Goal: Information Seeking & Learning: Find specific fact

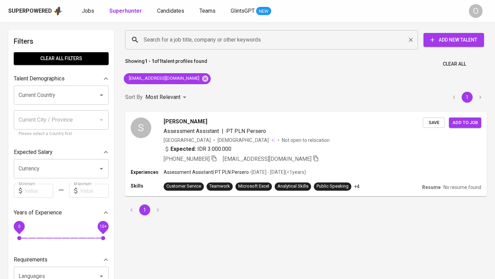
click at [182, 40] on input "Search for a job title, company or other keywords" at bounding box center [273, 39] width 263 height 13
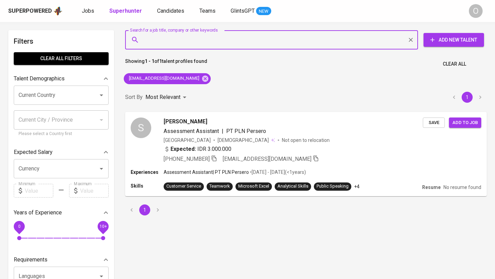
paste input "[EMAIL_ADDRESS][DOMAIN_NAME]"
type input "[EMAIL_ADDRESS][DOMAIN_NAME]"
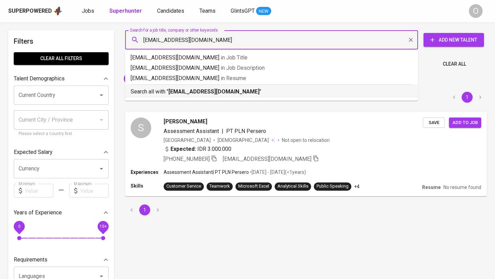
click at [151, 89] on p "Search all with " [EMAIL_ADDRESS][DOMAIN_NAME] "" at bounding box center [272, 92] width 282 height 8
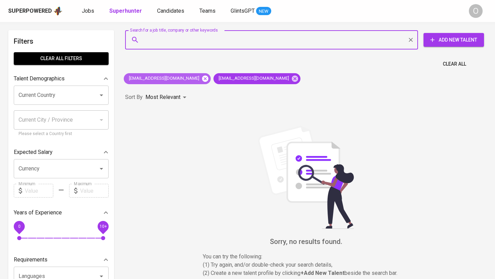
click at [202, 80] on icon at bounding box center [206, 79] width 8 height 8
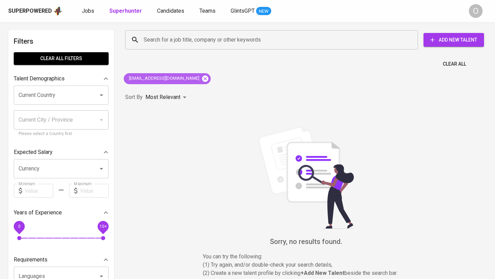
click at [202, 76] on icon at bounding box center [205, 78] width 6 height 6
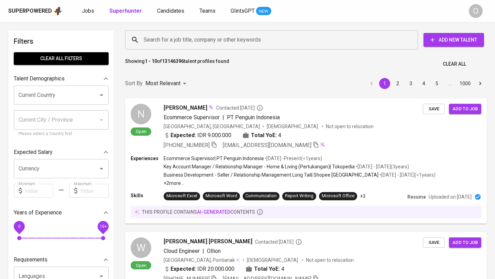
click at [173, 41] on input "Search for a job title, company or other keywords" at bounding box center [273, 39] width 263 height 13
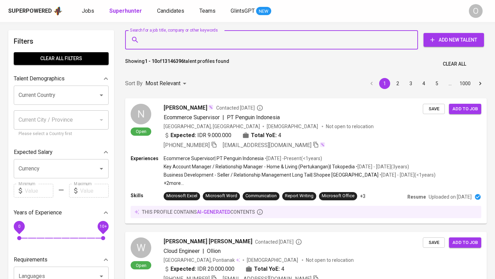
paste input "[EMAIL_ADDRESS][DOMAIN_NAME]"
type input "[EMAIL_ADDRESS][DOMAIN_NAME]"
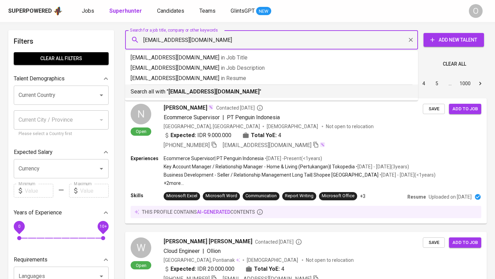
click at [168, 92] on p "Search all with " [EMAIL_ADDRESS][DOMAIN_NAME] "" at bounding box center [272, 92] width 282 height 8
